Goal: Information Seeking & Learning: Learn about a topic

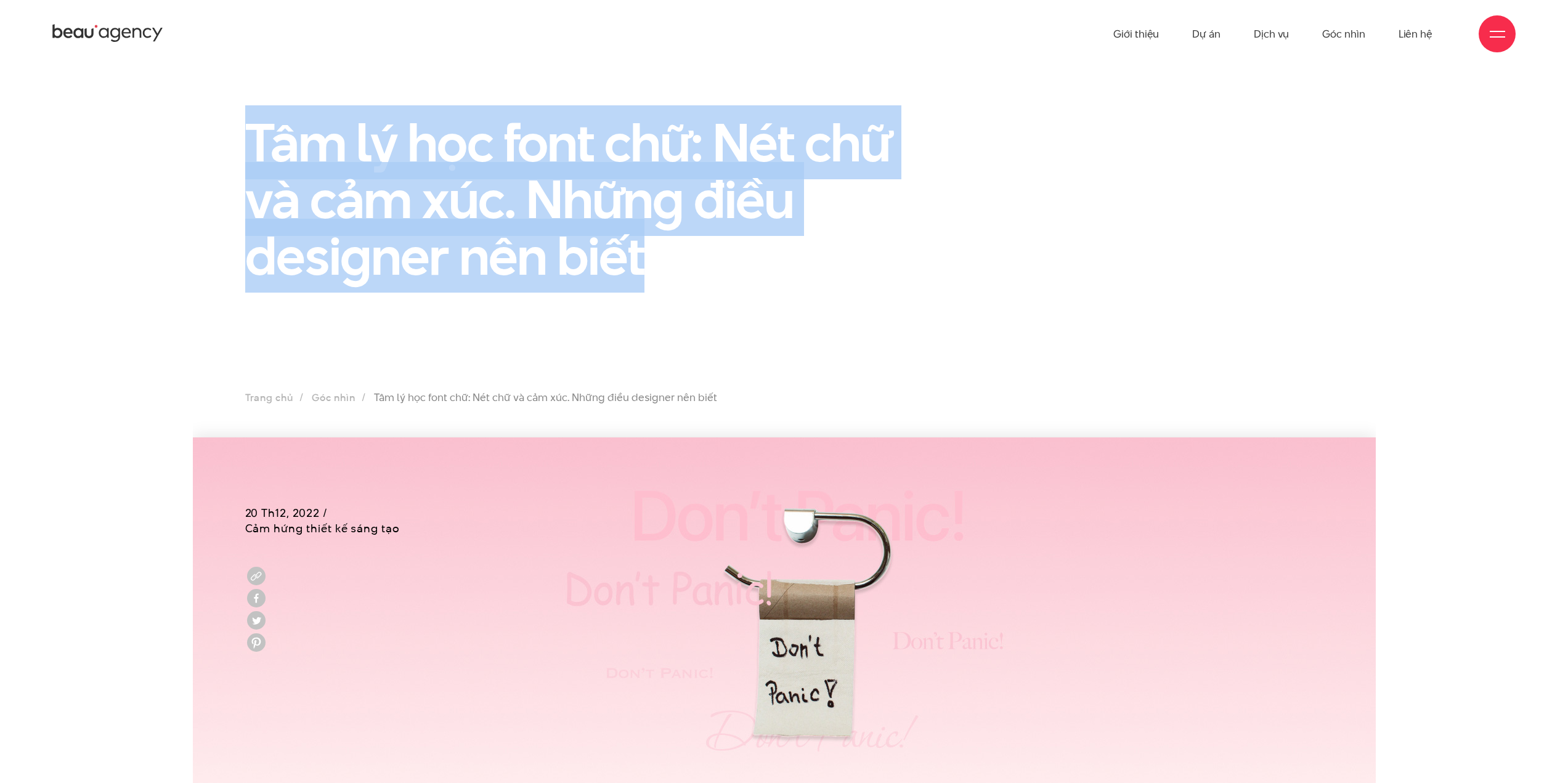
drag, startPoint x: 255, startPoint y: 139, endPoint x: 981, endPoint y: 233, distance: 732.1
click at [817, 255] on h1 "Tâm lý học font chữ: Nét chữ và cảm xúc. Những điều designer nên biết" at bounding box center [599, 199] width 709 height 170
click at [1007, 229] on div "Tâm lý học font chữ: Nét chữ và cảm xúc. Những điều designer nên biết" at bounding box center [784, 205] width 1109 height 181
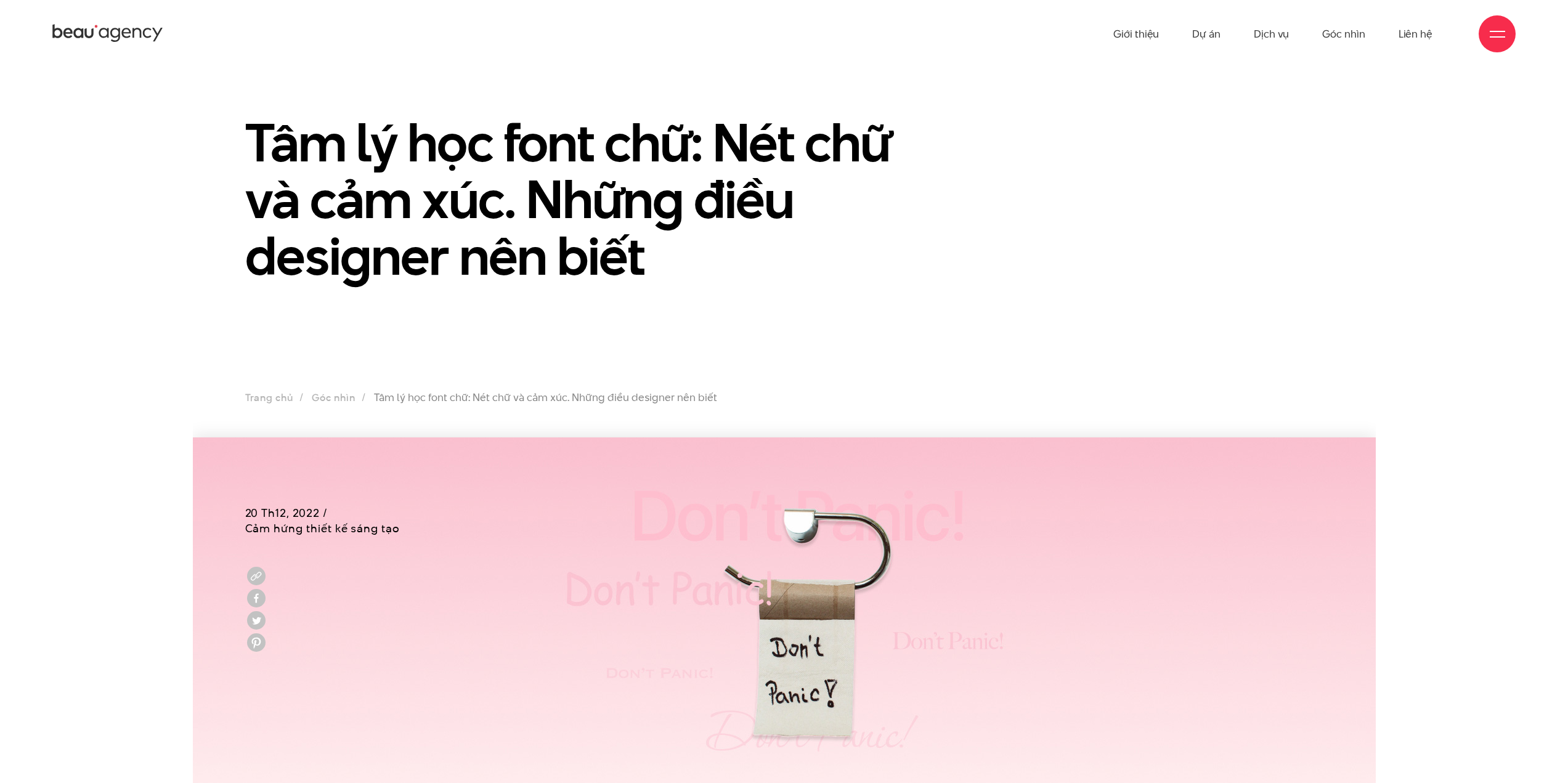
click at [614, 137] on h1 "Tâm lý học font chữ: Nét chữ và cảm xúc. Những điều designer nên biết" at bounding box center [599, 199] width 709 height 170
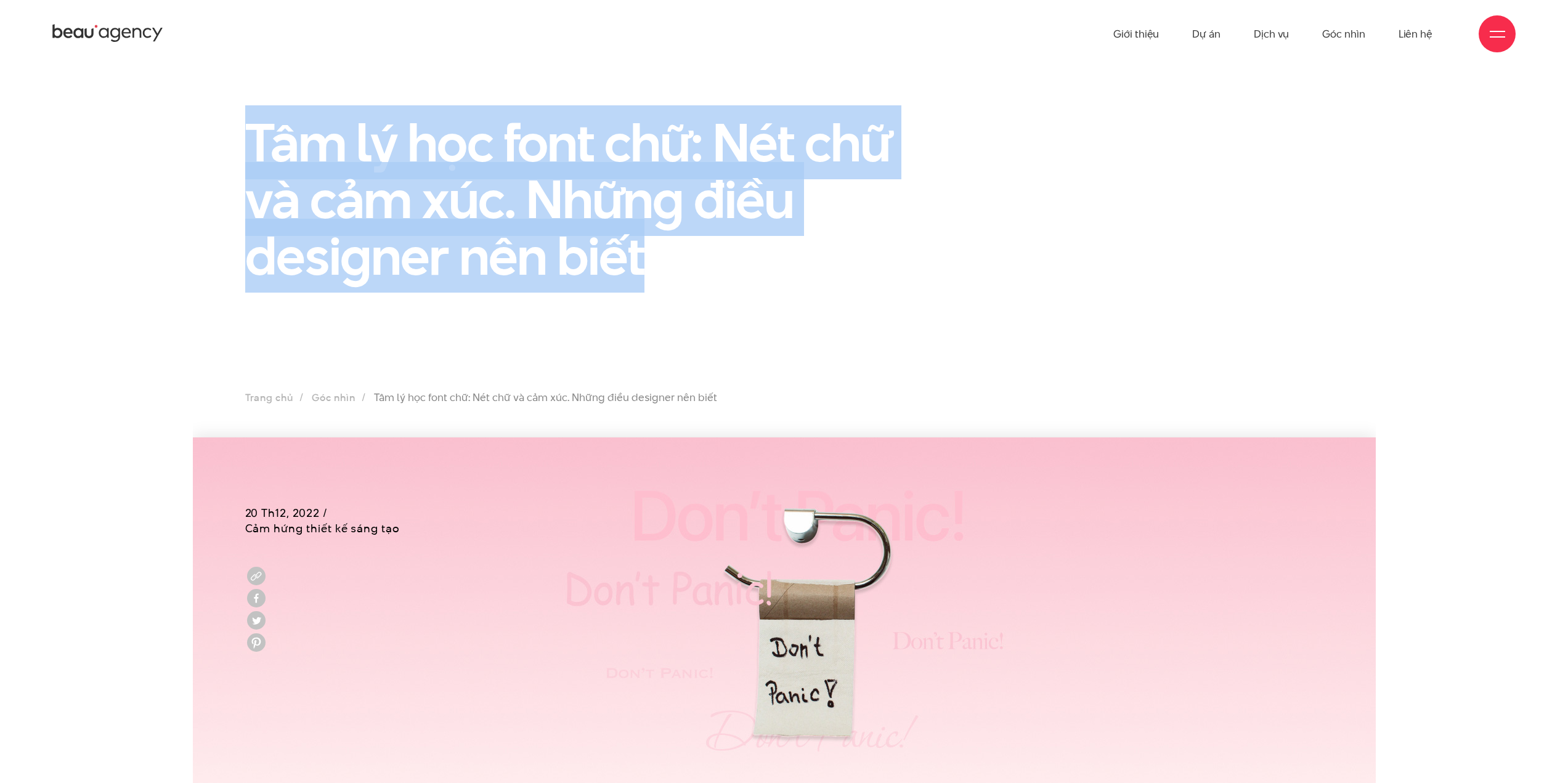
click at [614, 137] on h1 "Tâm lý học font chữ: Nét chữ và cảm xúc. Những điều designer nên biết" at bounding box center [599, 199] width 709 height 170
copy section "Tâm lý học font chữ: Nét chữ và cảm xúc. Những điều designer nên biết"
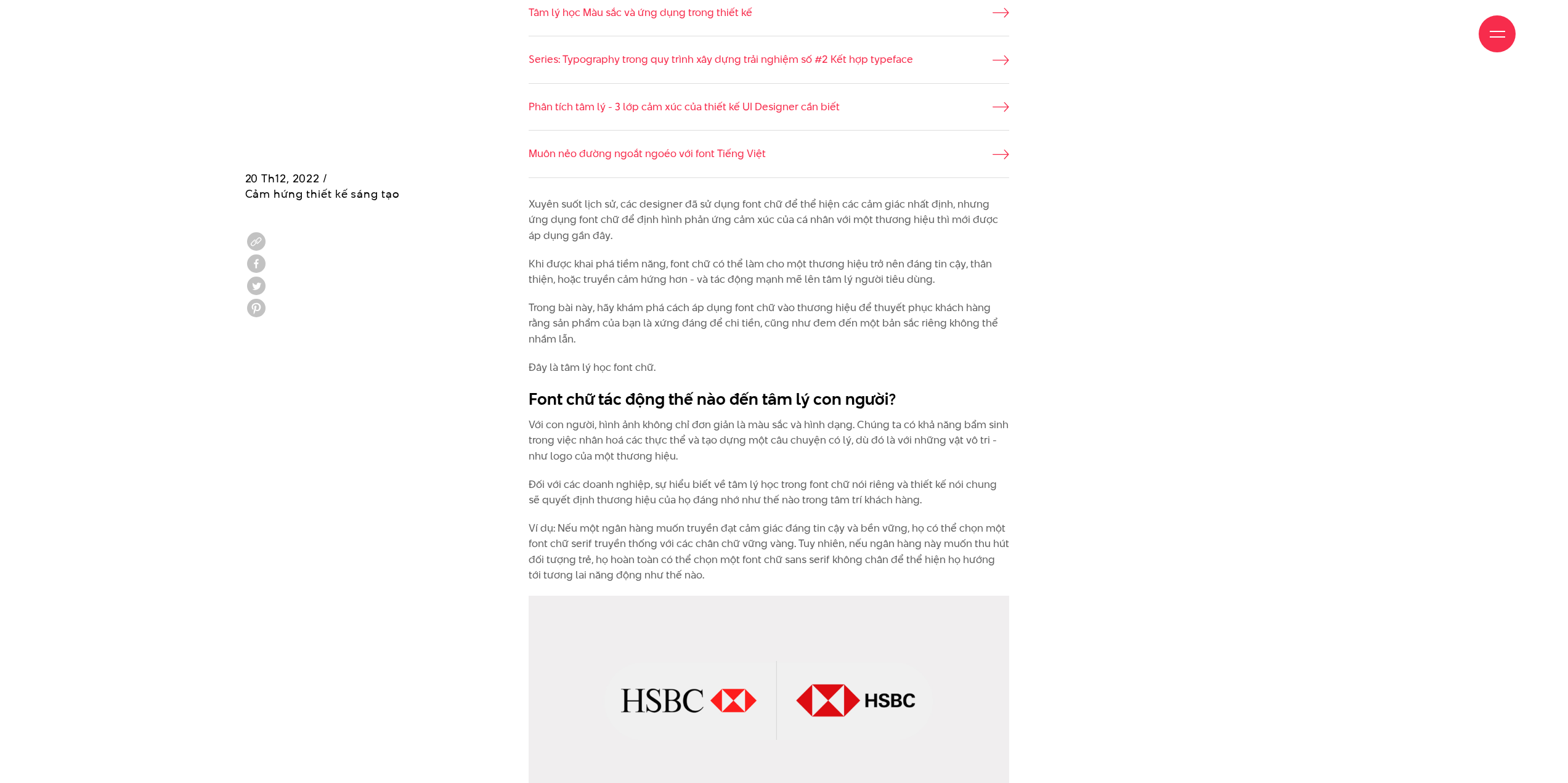
scroll to position [1170, 0]
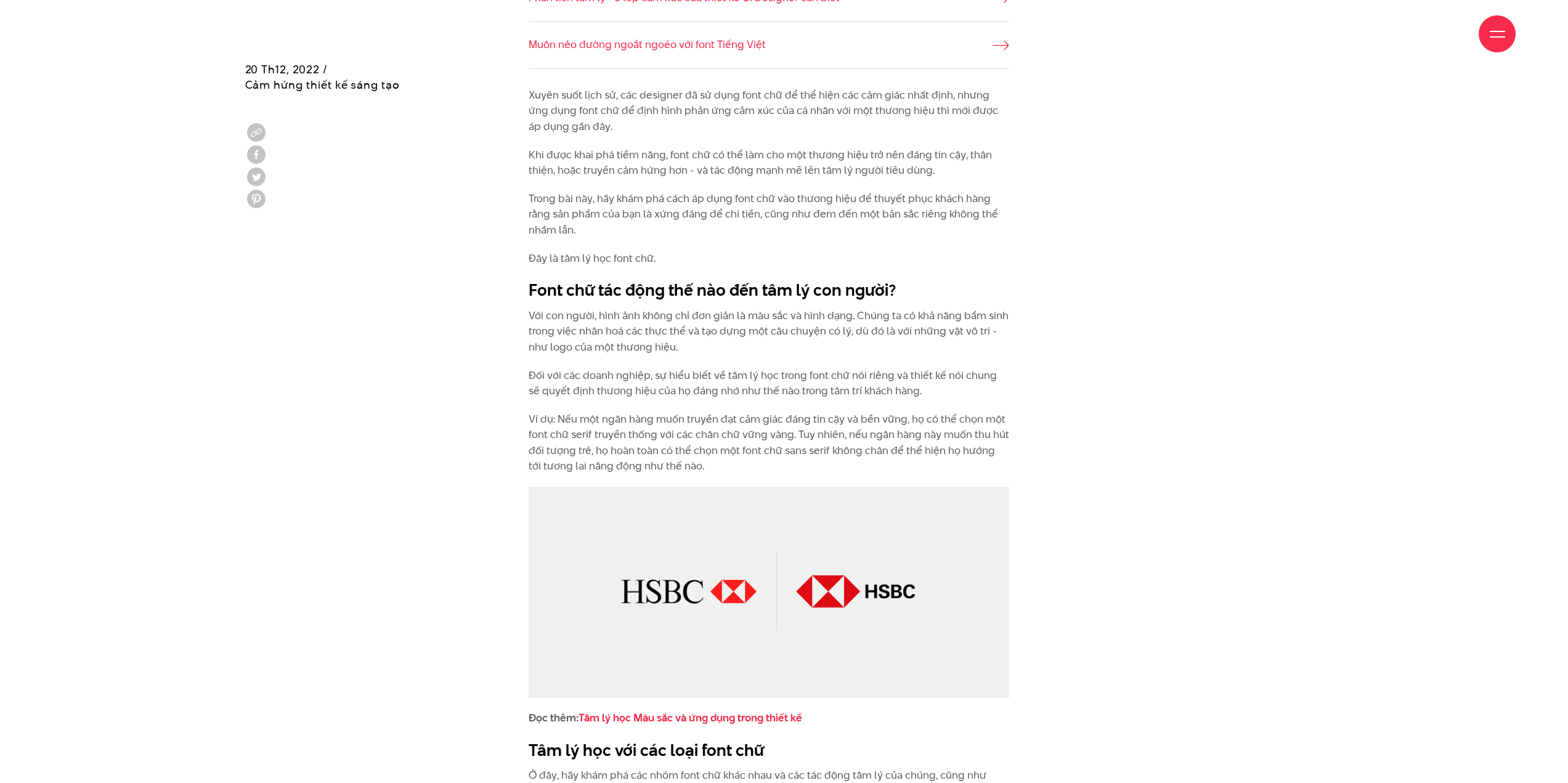
click at [751, 287] on h2 "Font chữ tác động thế nào đến tâm lý con người?" at bounding box center [769, 290] width 481 height 23
copy div "Font chữ tác động thế nào đến tâm lý con người?"
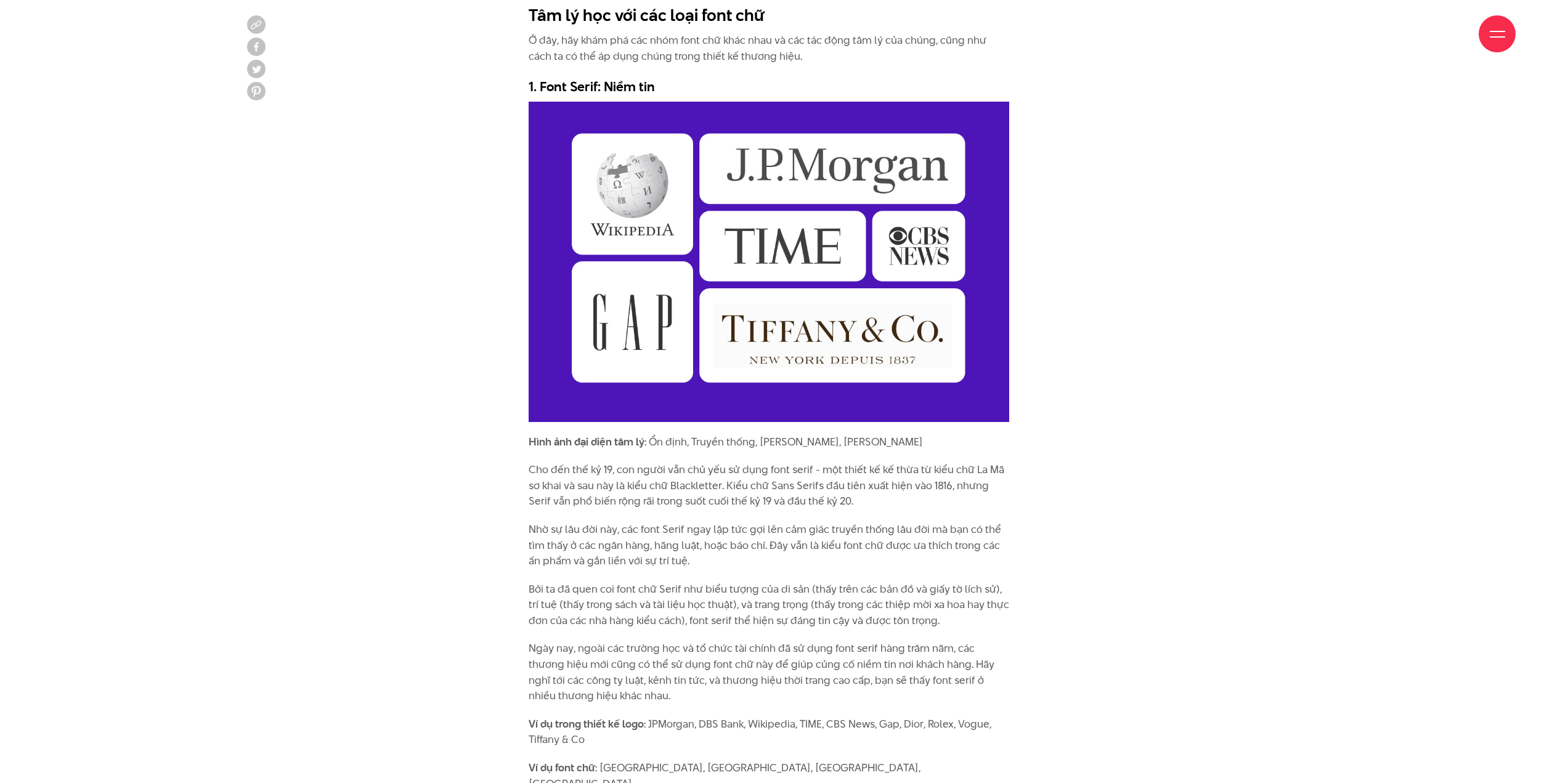
scroll to position [1910, 0]
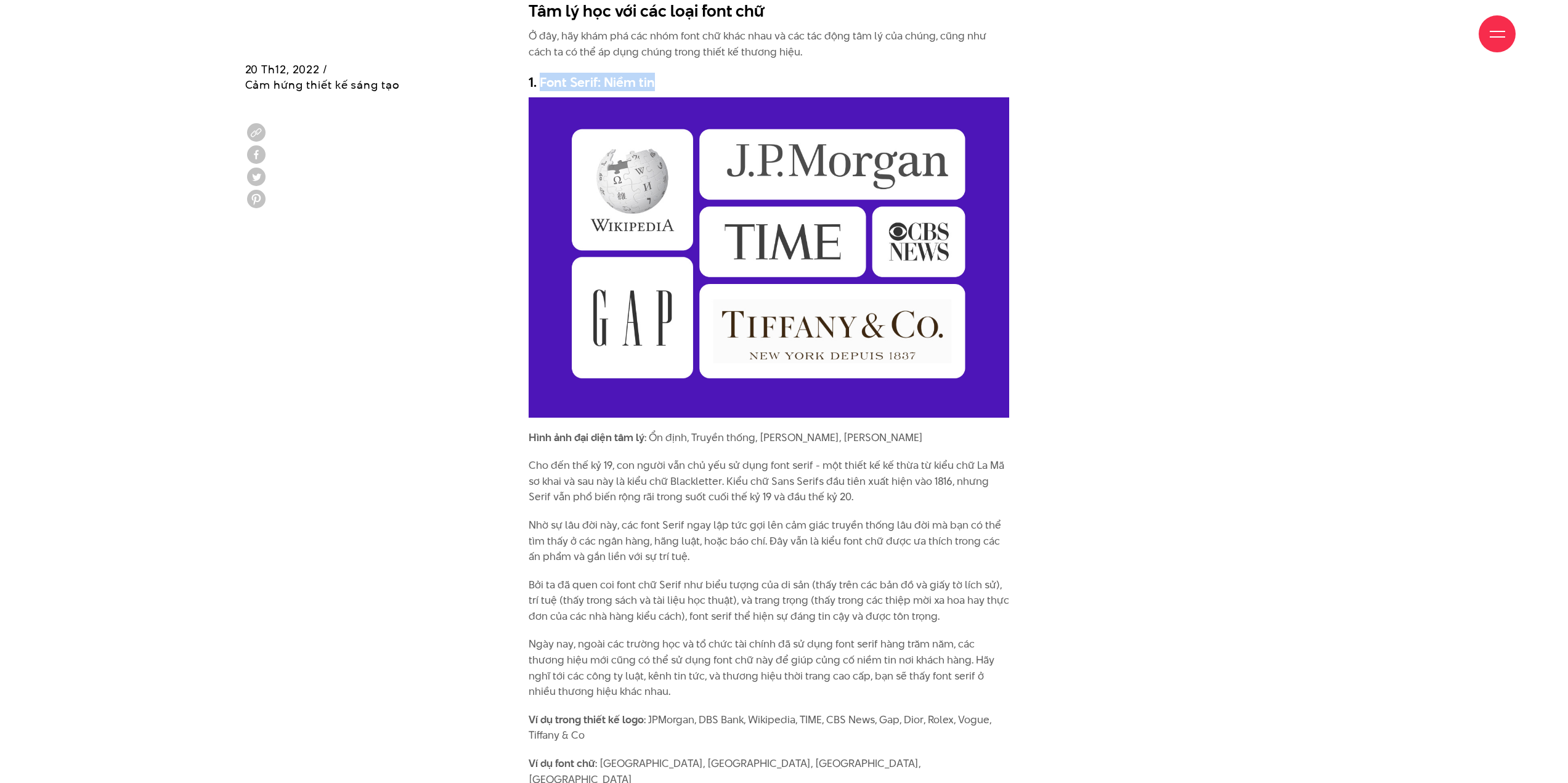
drag, startPoint x: 657, startPoint y: 77, endPoint x: 541, endPoint y: 79, distance: 116.0
click at [541, 79] on h3 "1. Font Serif: Niềm tin" at bounding box center [769, 81] width 481 height 18
copy h3 "Font Serif: Niềm tin"
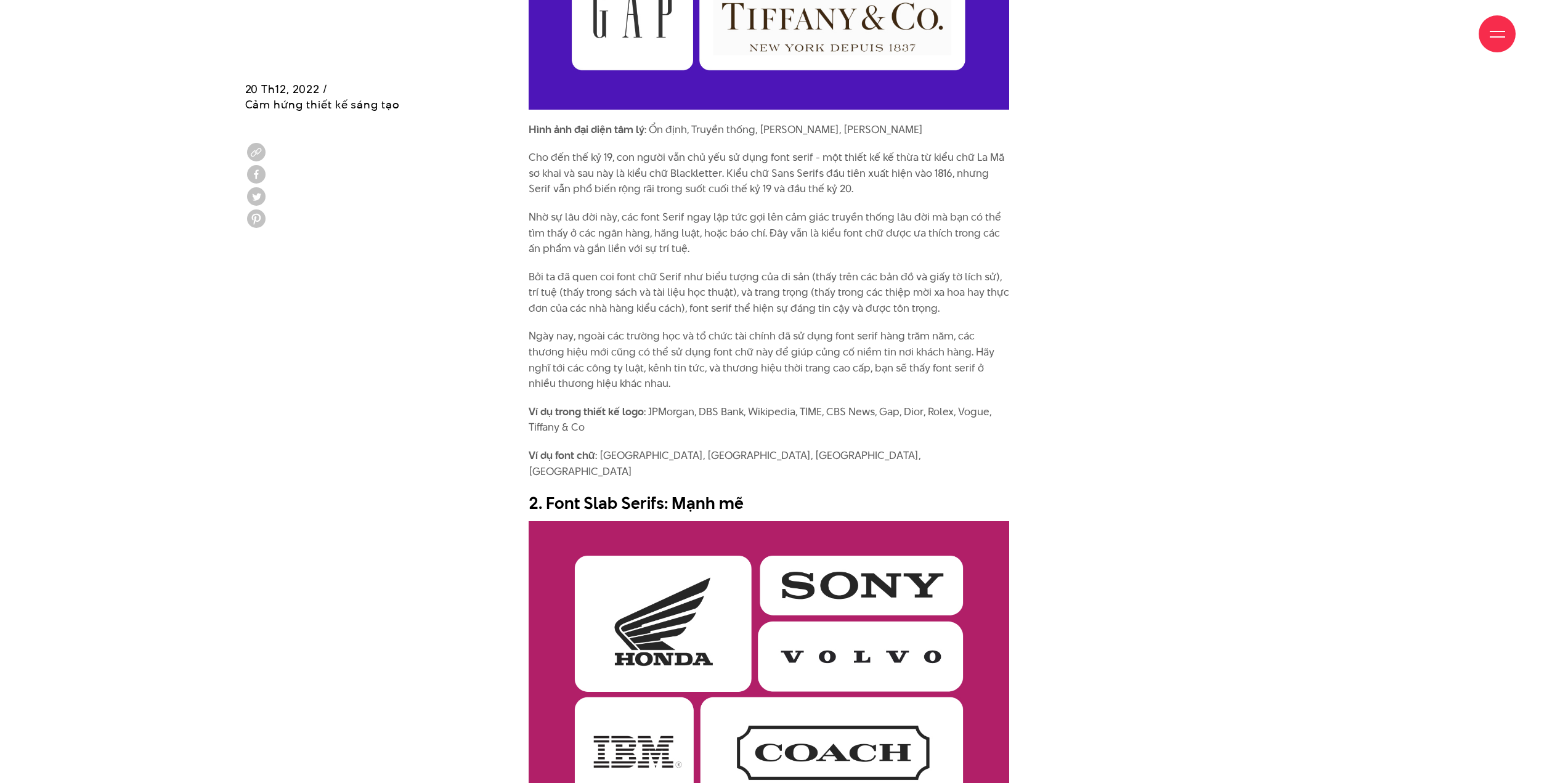
scroll to position [2341, 0]
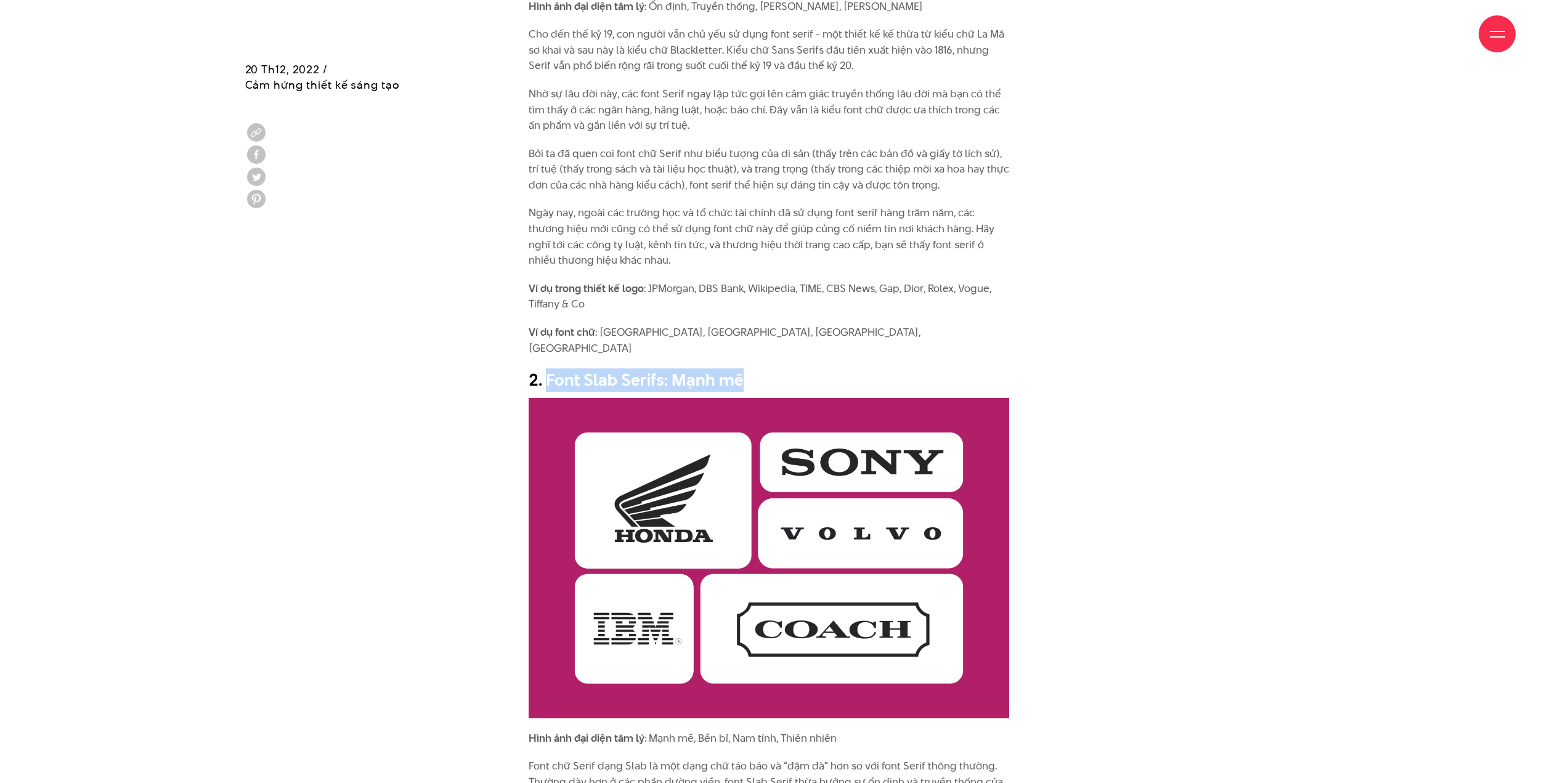
drag, startPoint x: 547, startPoint y: 363, endPoint x: 746, endPoint y: 371, distance: 199.2
click at [746, 371] on h2 "2. Font Slab Serifs: Mạnh mẽ" at bounding box center [769, 380] width 481 height 23
copy h2 "Font Slab Serifs: Mạnh mẽ"
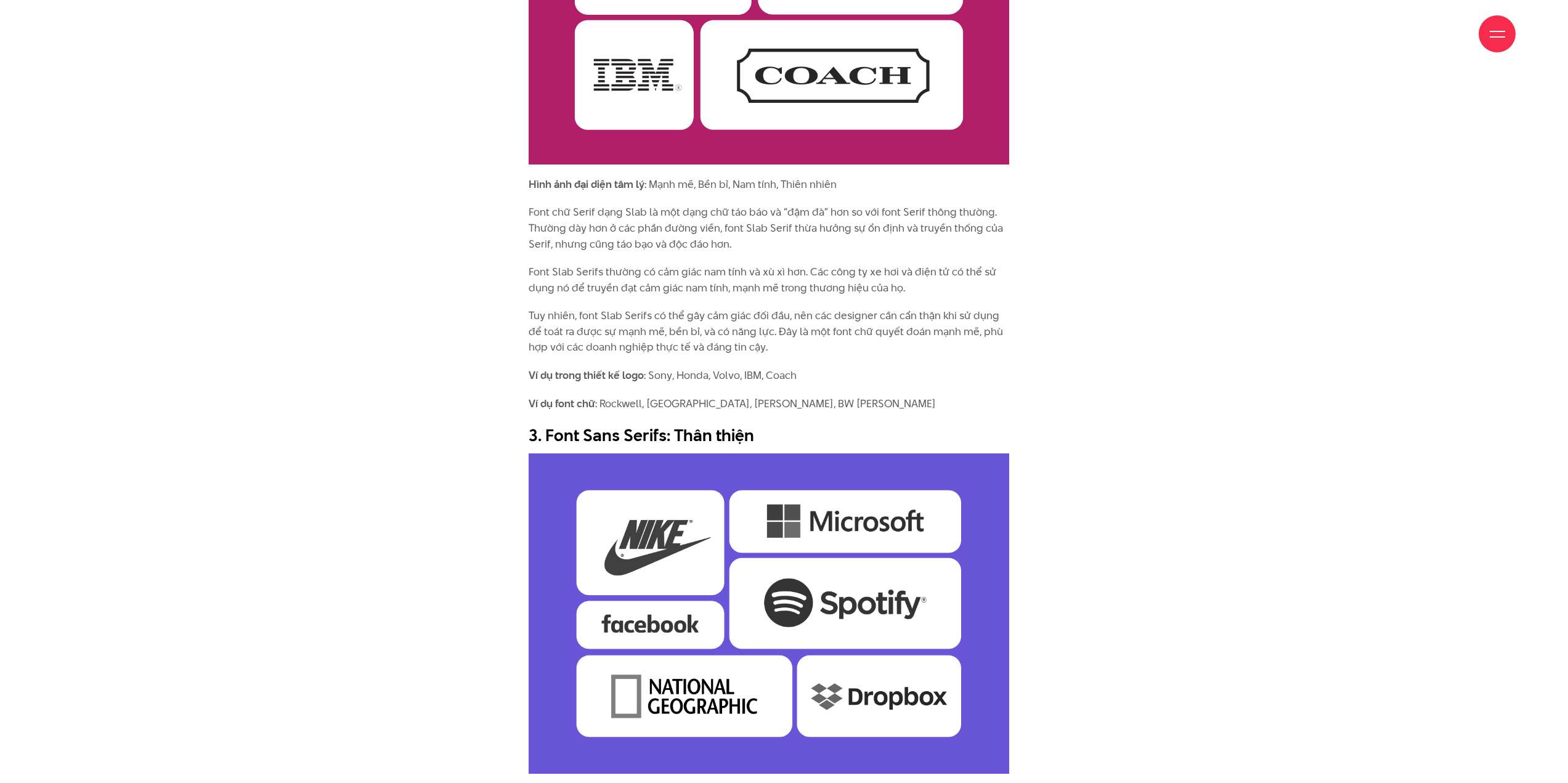
scroll to position [2957, 0]
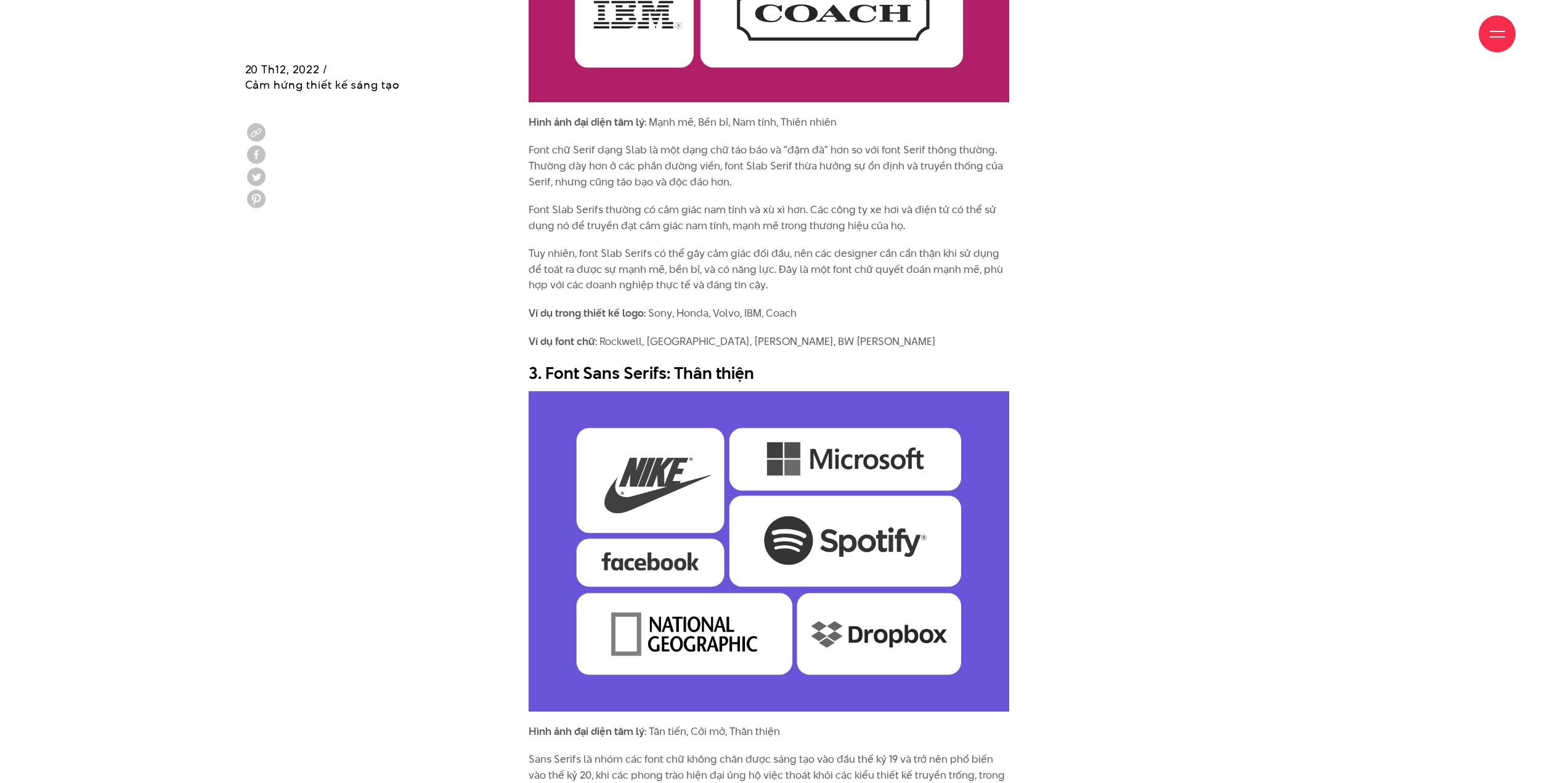
click at [677, 362] on h2 "3. Font Sans Serifs: Thân thiện" at bounding box center [769, 373] width 481 height 23
click at [577, 362] on h2 "3. Font Sans Serifs: Thân thiện" at bounding box center [769, 373] width 481 height 23
click at [543, 362] on h2 "3. Font Sans Serifs: Thân thiện" at bounding box center [769, 373] width 481 height 23
drag, startPoint x: 545, startPoint y: 356, endPoint x: 781, endPoint y: 357, distance: 236.0
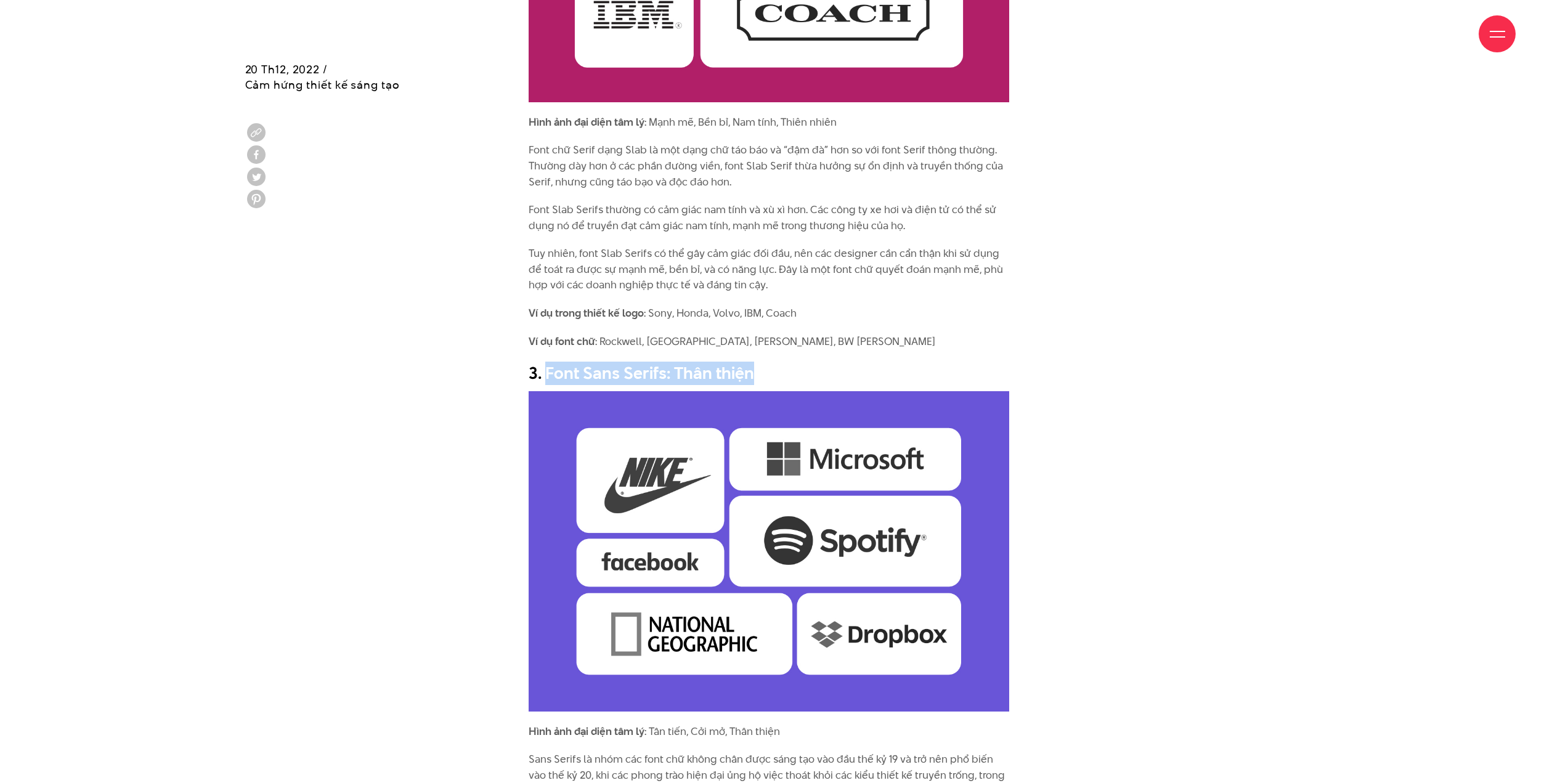
click at [781, 362] on h2 "3. Font Sans Serifs: Thân thiện" at bounding box center [769, 373] width 481 height 23
copy h2 "Font Sans Serifs: Thân thiện"
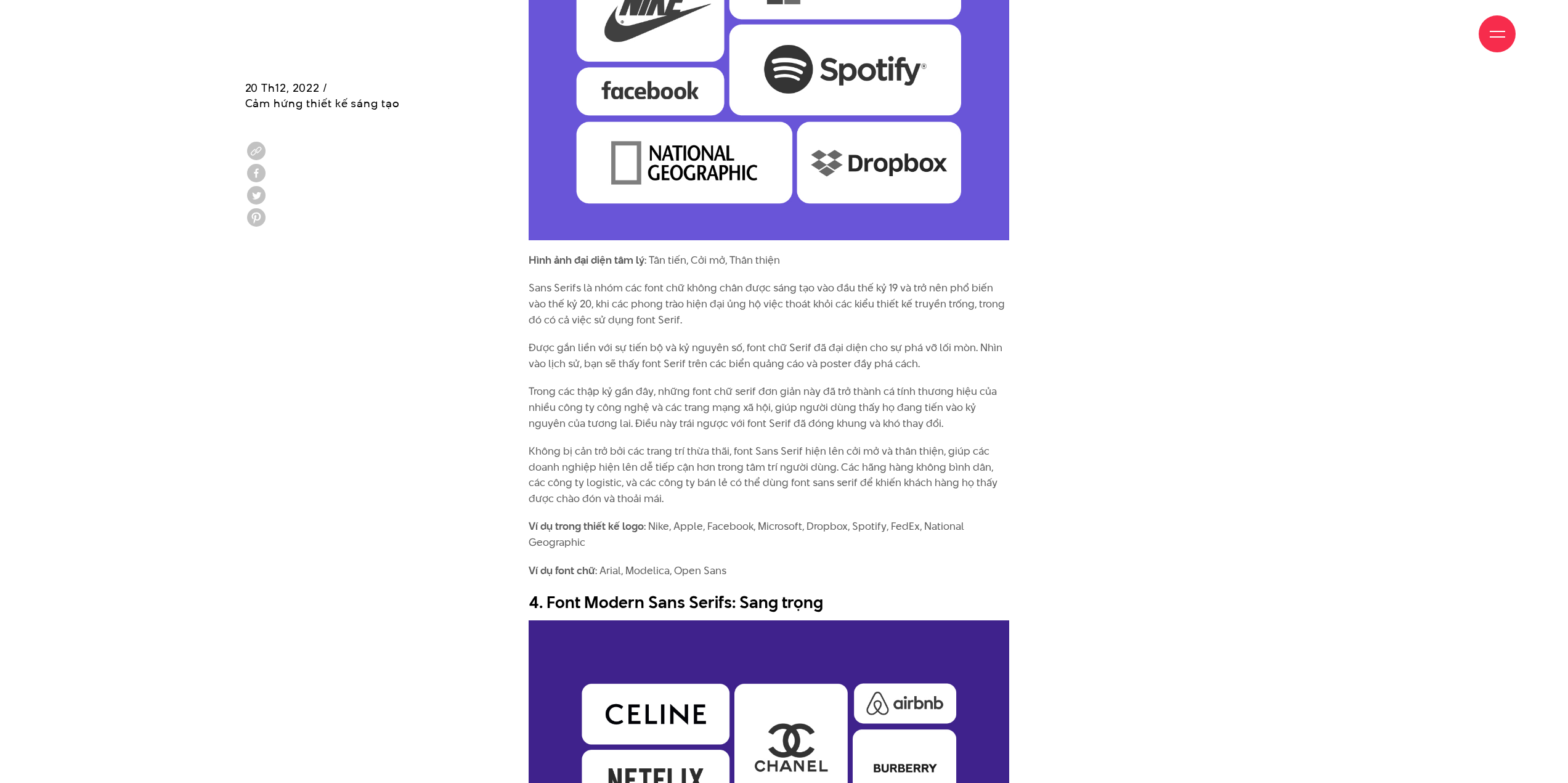
scroll to position [3450, 0]
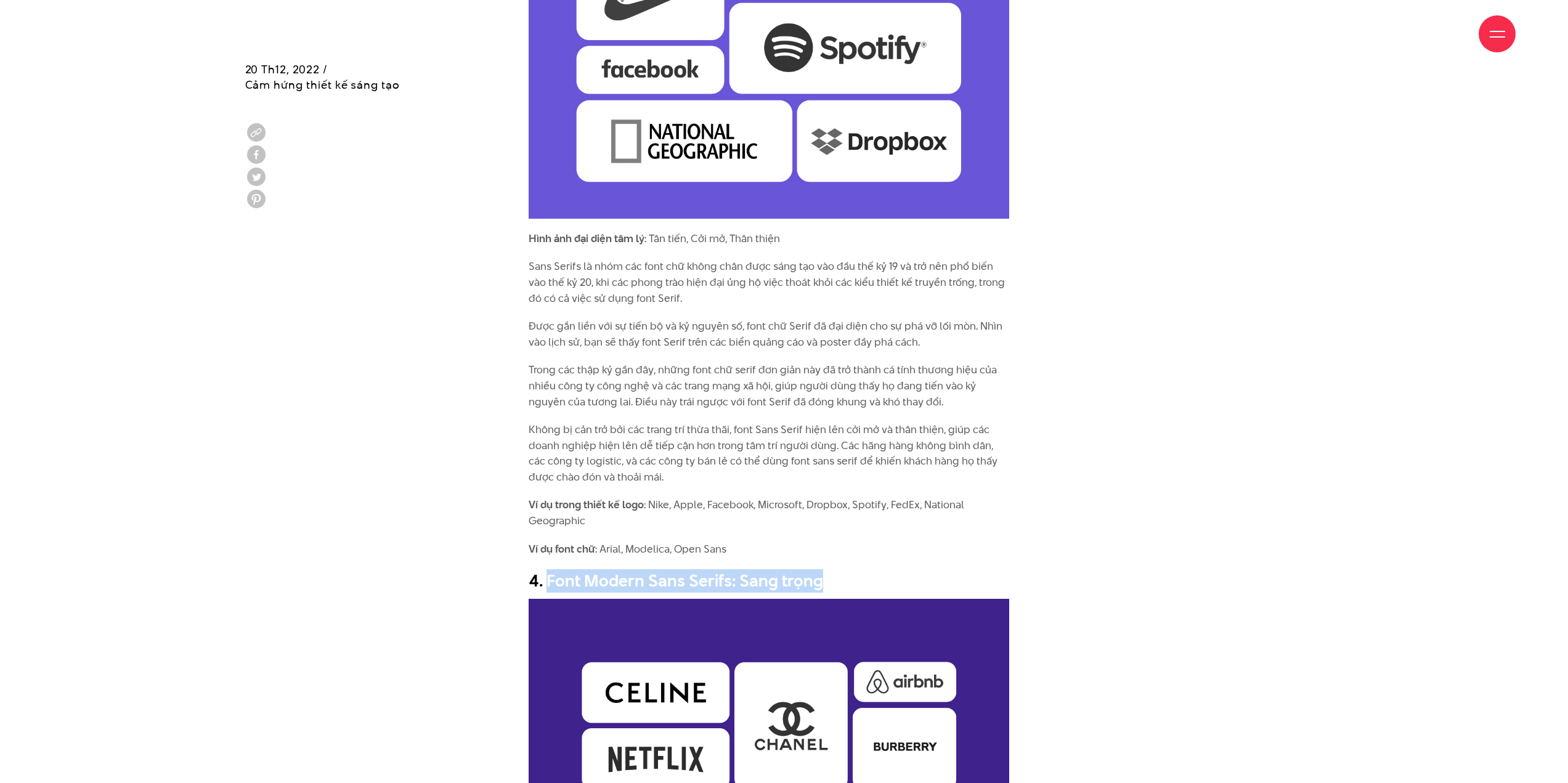
drag, startPoint x: 547, startPoint y: 563, endPoint x: 823, endPoint y: 569, distance: 276.1
click at [823, 569] on h2 "4. Font Modern Sans Serifs: Sang trọng" at bounding box center [769, 581] width 481 height 23
copy h2 "Font Modern Sans Serifs: Sang trọng"
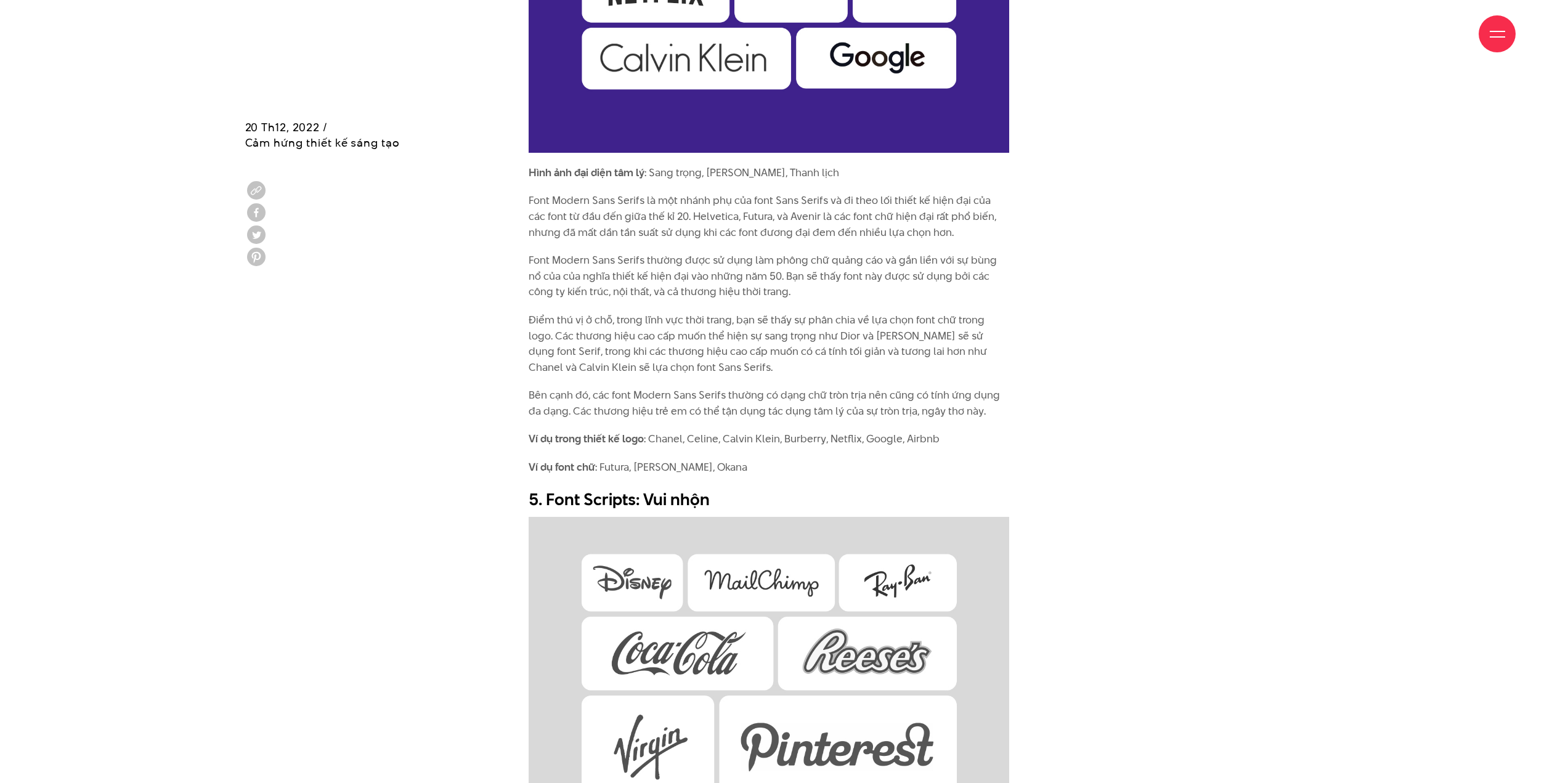
scroll to position [4312, 0]
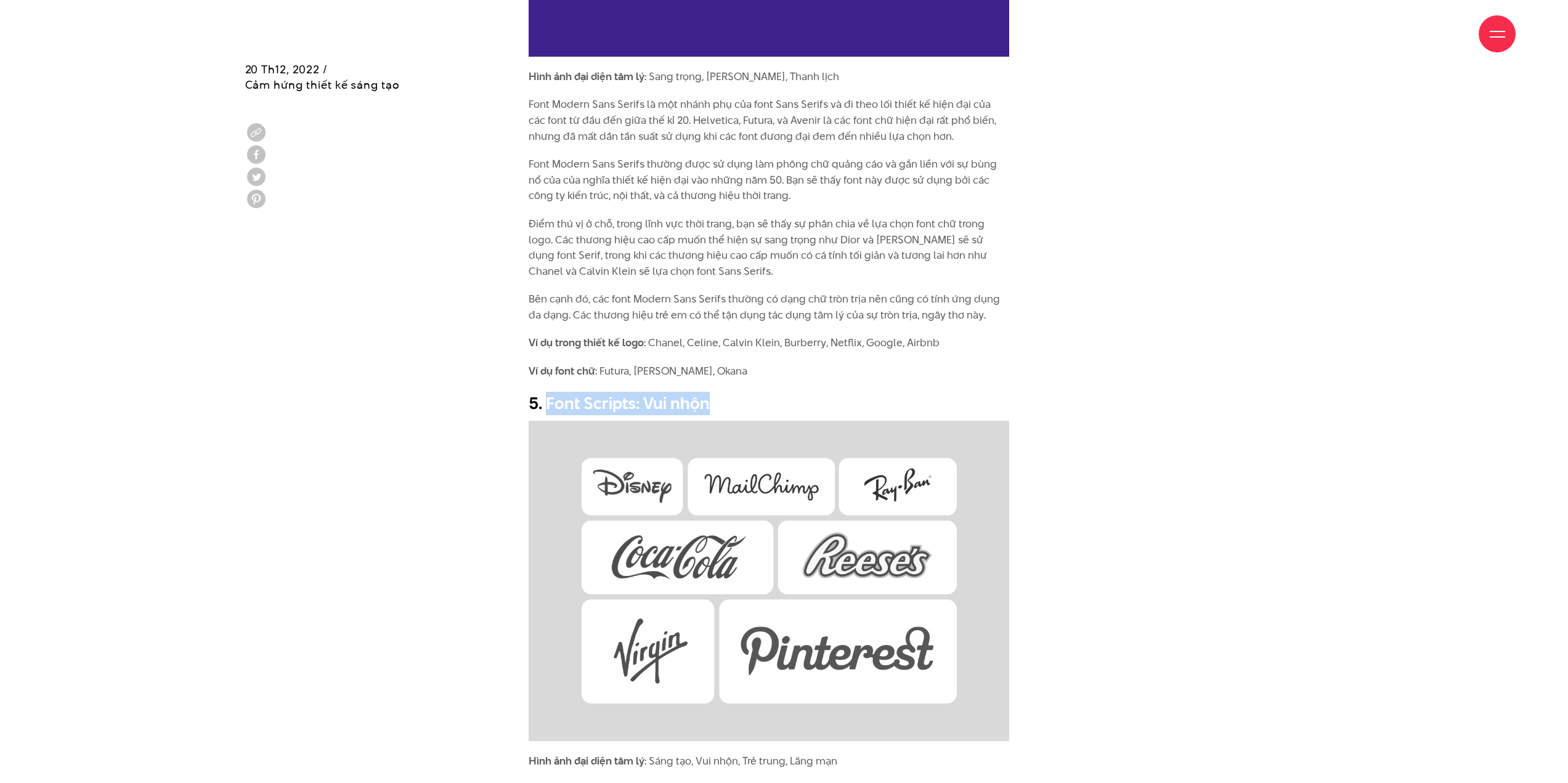
drag, startPoint x: 544, startPoint y: 389, endPoint x: 728, endPoint y: 382, distance: 184.1
click at [714, 392] on h2 "5. Font Scripts: Vui nhộn" at bounding box center [769, 403] width 481 height 23
copy h2 "Font Scripts: Vui nhộn"
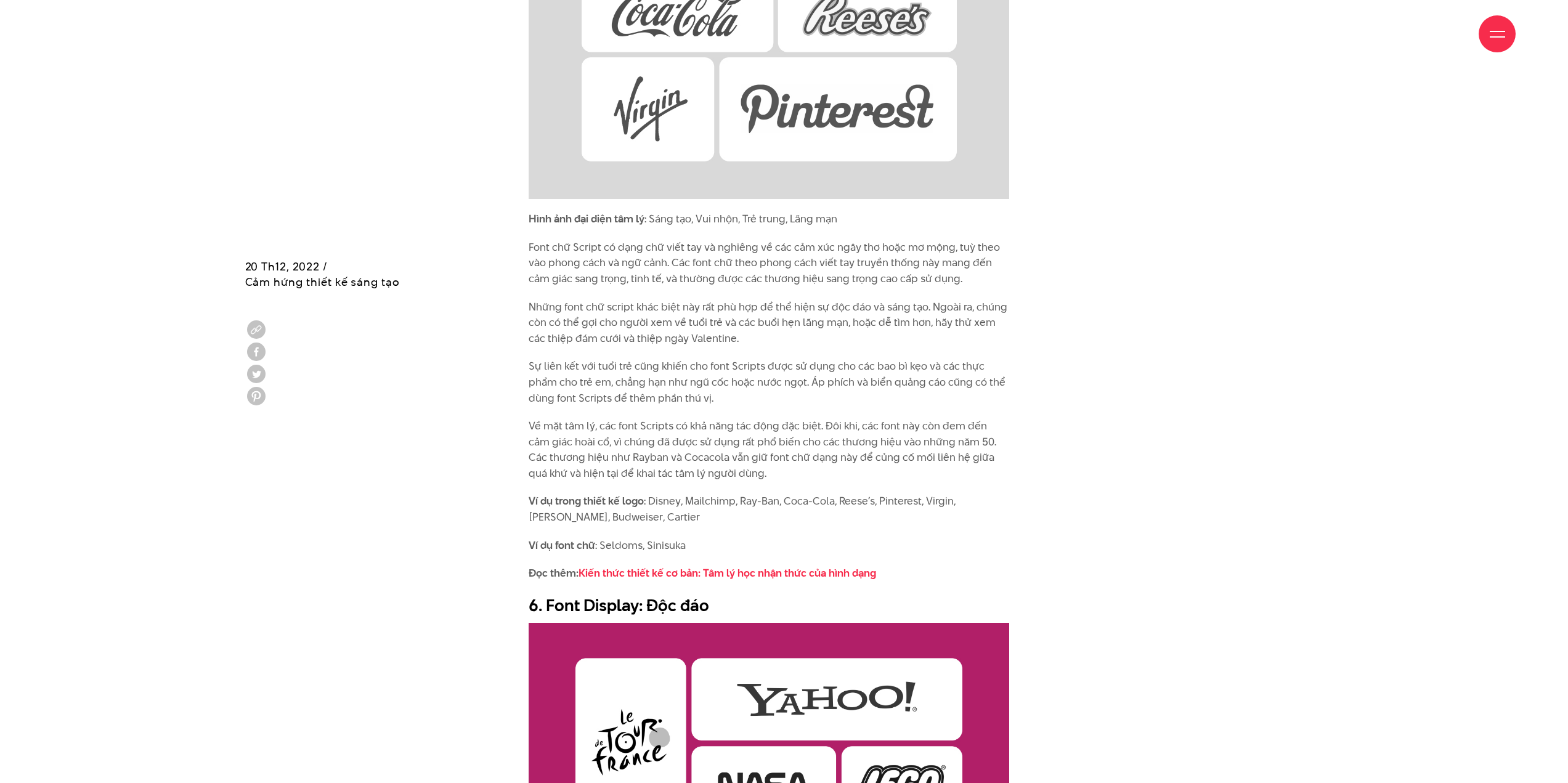
scroll to position [5051, 0]
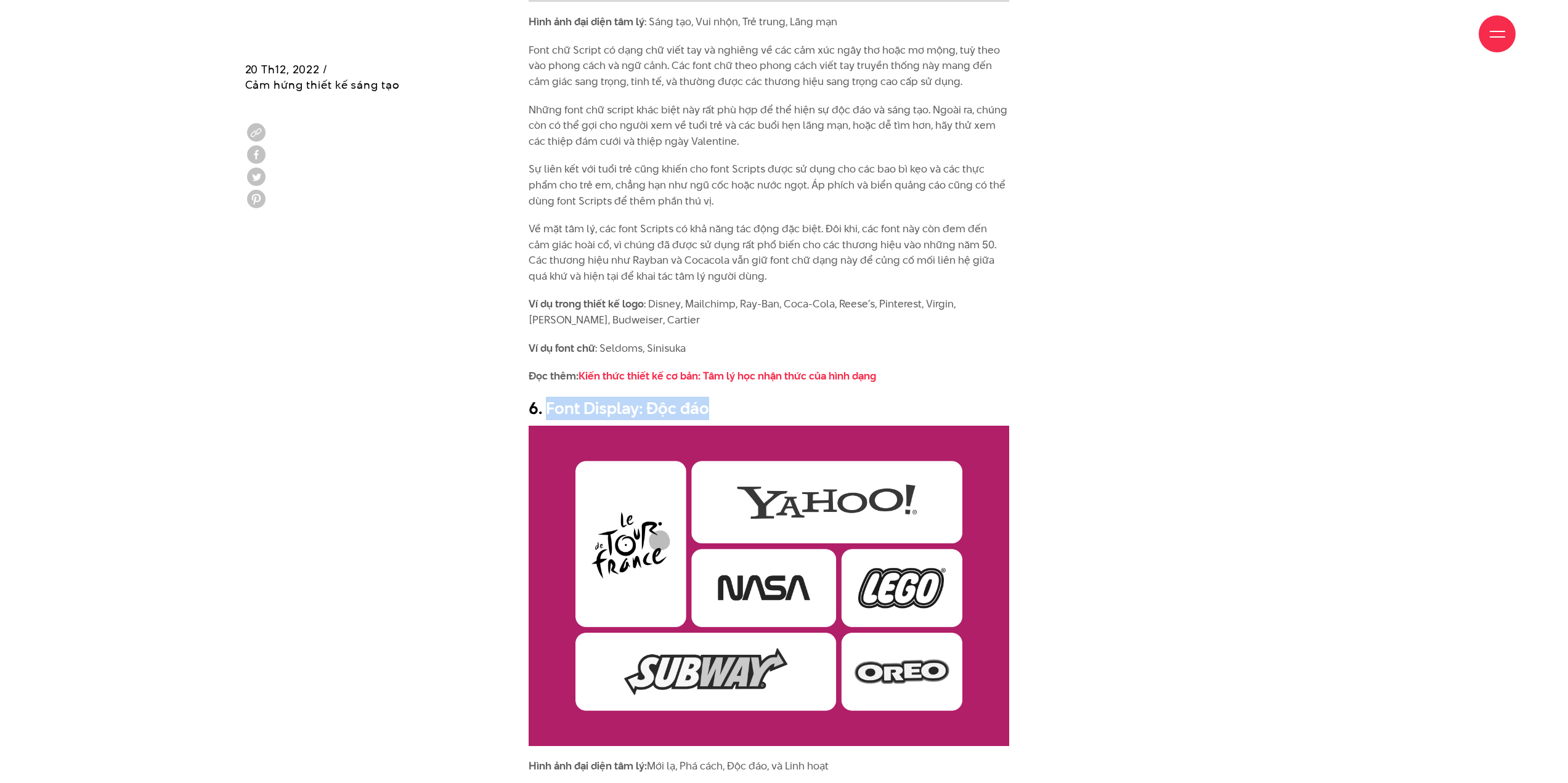
drag, startPoint x: 549, startPoint y: 391, endPoint x: 716, endPoint y: 399, distance: 167.2
click at [716, 399] on h2 "6. Font Display: Độc đáo" at bounding box center [769, 408] width 481 height 23
copy h2 "Font Display: Độc đáo"
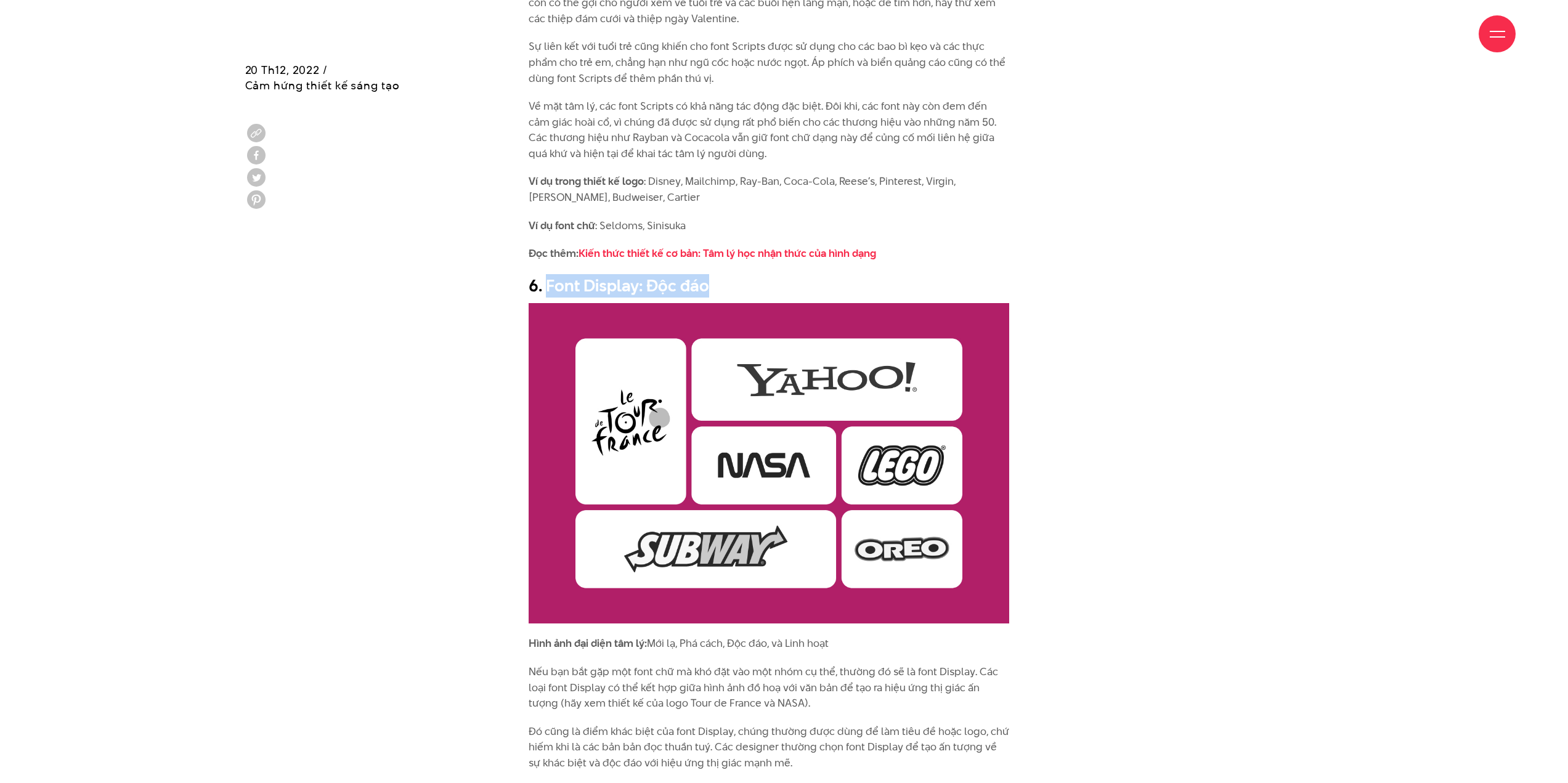
scroll to position [5175, 0]
click at [820, 399] on img at bounding box center [769, 462] width 481 height 321
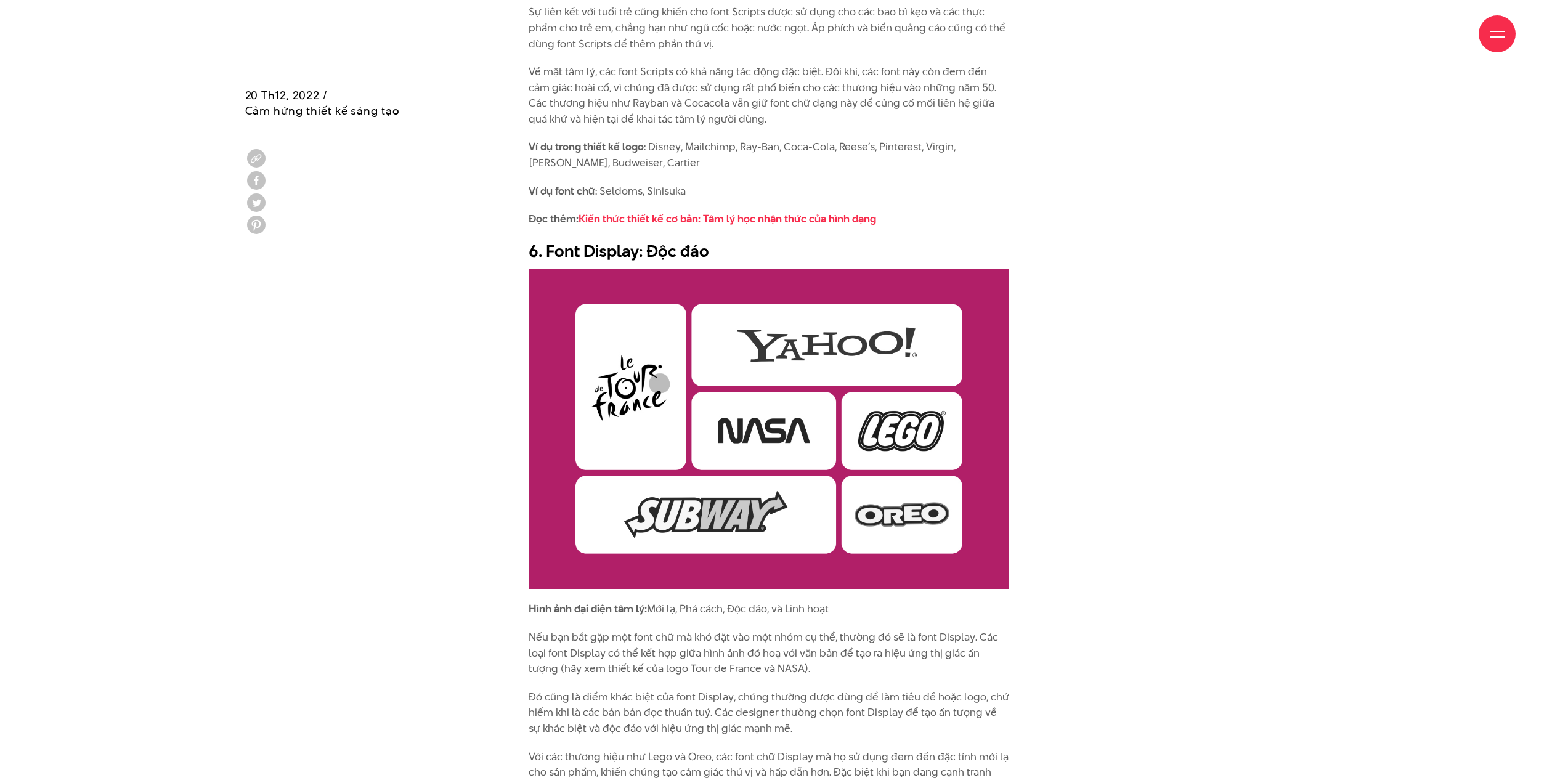
scroll to position [5237, 0]
